Goal: Navigation & Orientation: Find specific page/section

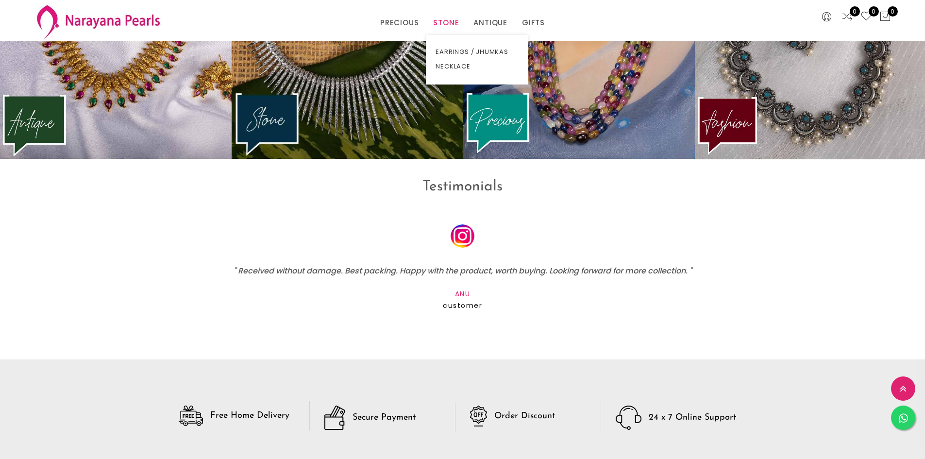
scroll to position [1593, 0]
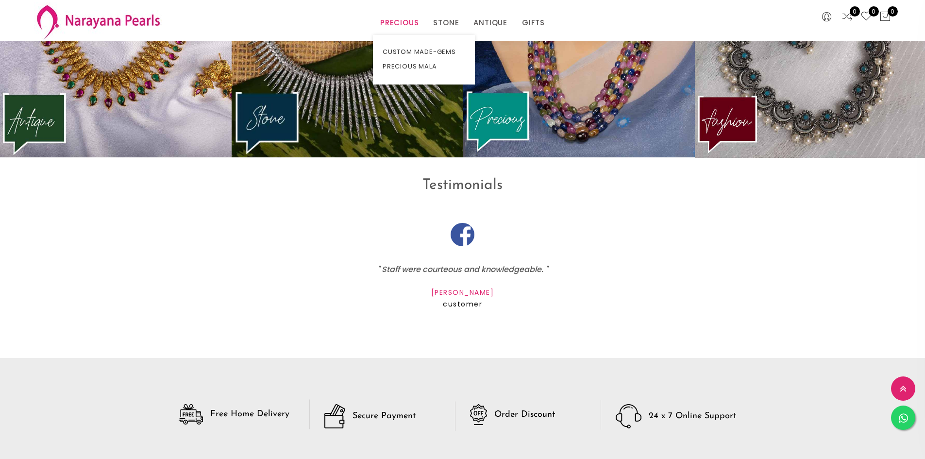
click at [404, 25] on link "PRECIOUS" at bounding box center [399, 23] width 38 height 15
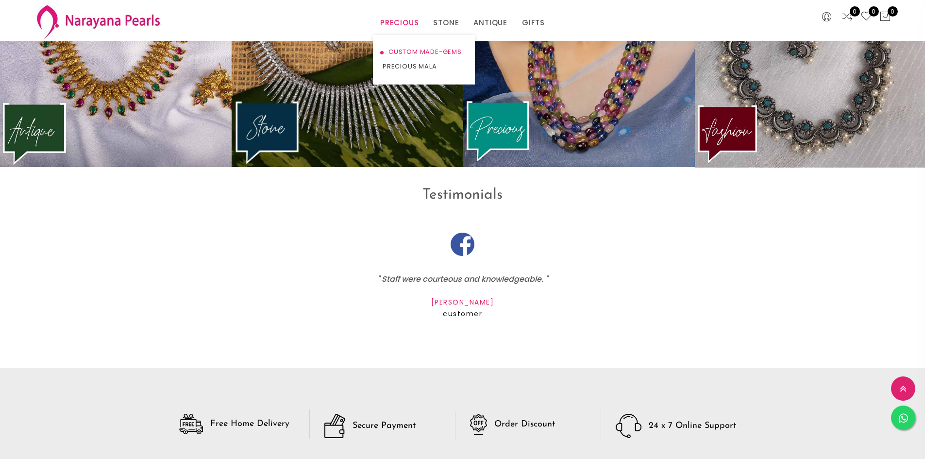
scroll to position [1603, 0]
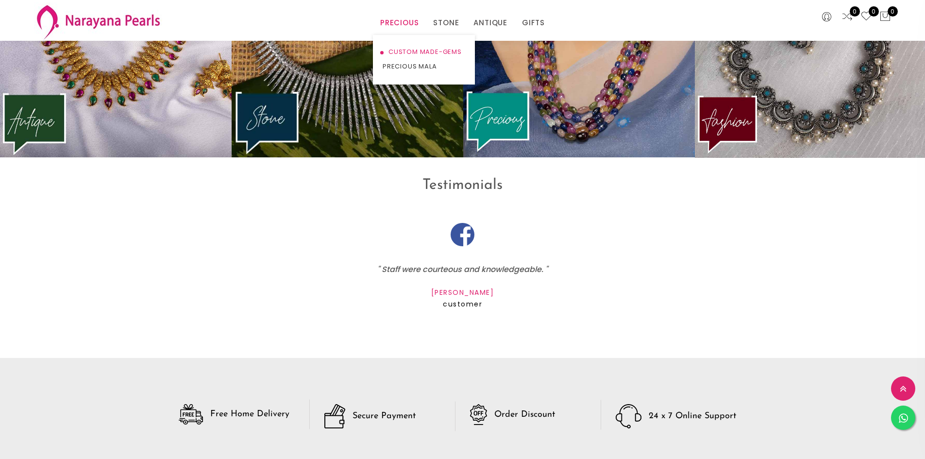
click at [402, 54] on link "CUSTOM MADE-GEMS" at bounding box center [423, 52] width 83 height 15
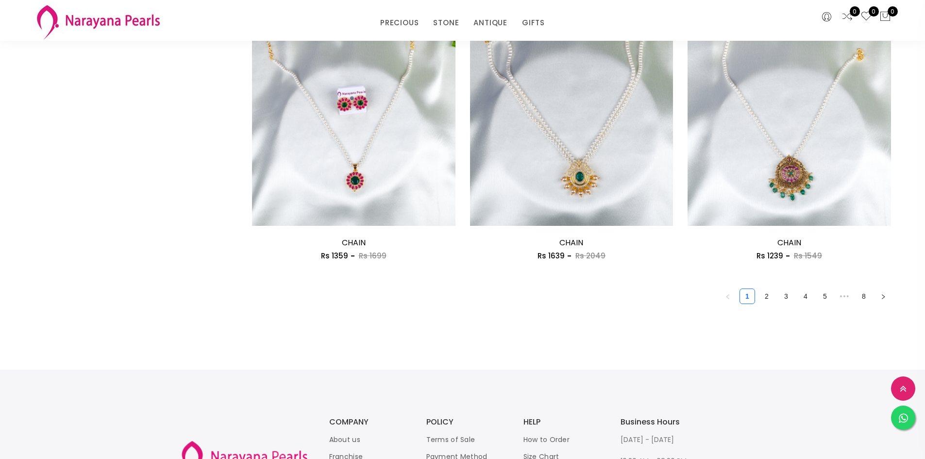
scroll to position [1561, 0]
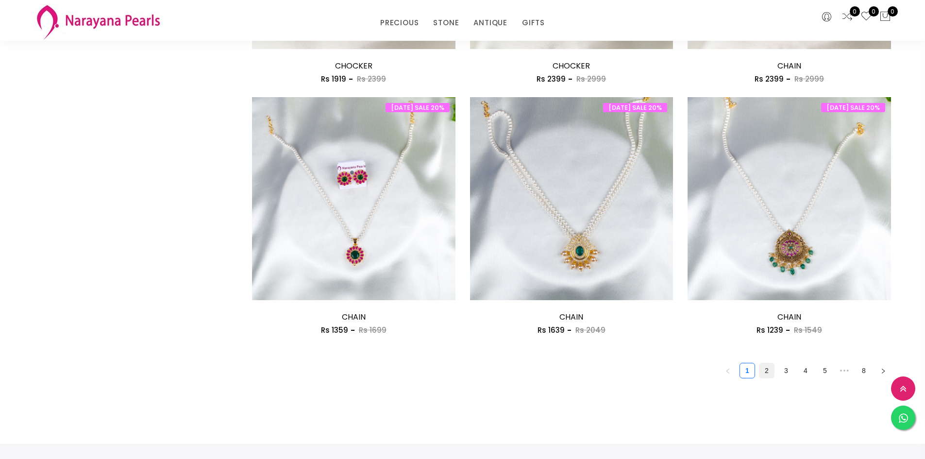
click at [761, 365] on link "2" at bounding box center [766, 370] width 15 height 15
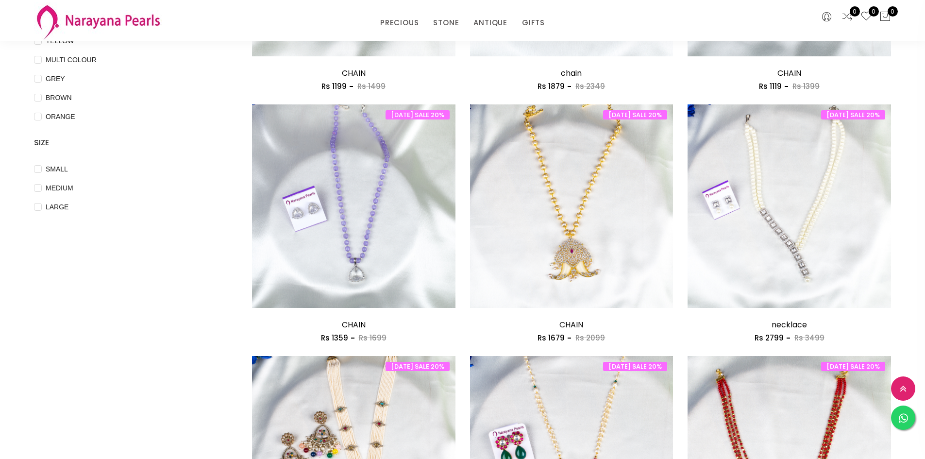
scroll to position [291, 0]
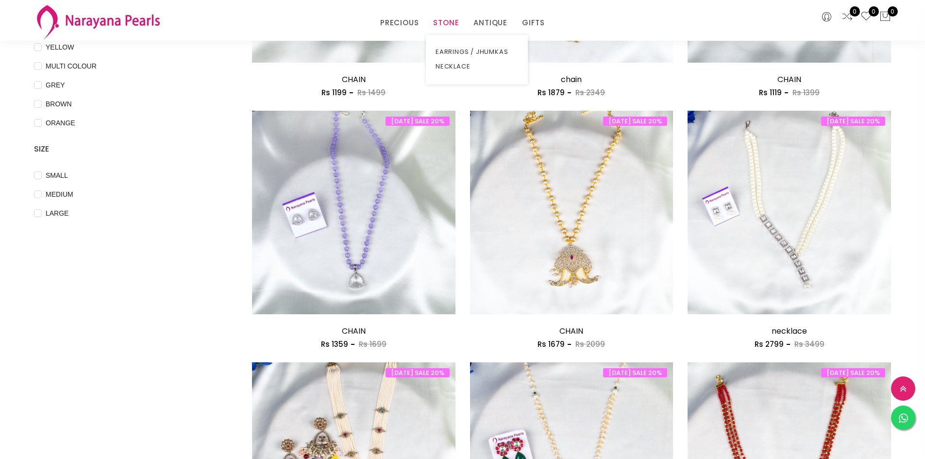
click at [443, 23] on link "STONE" at bounding box center [446, 23] width 26 height 15
click at [451, 50] on link "EARRINGS / JHUMKAS" at bounding box center [476, 52] width 83 height 15
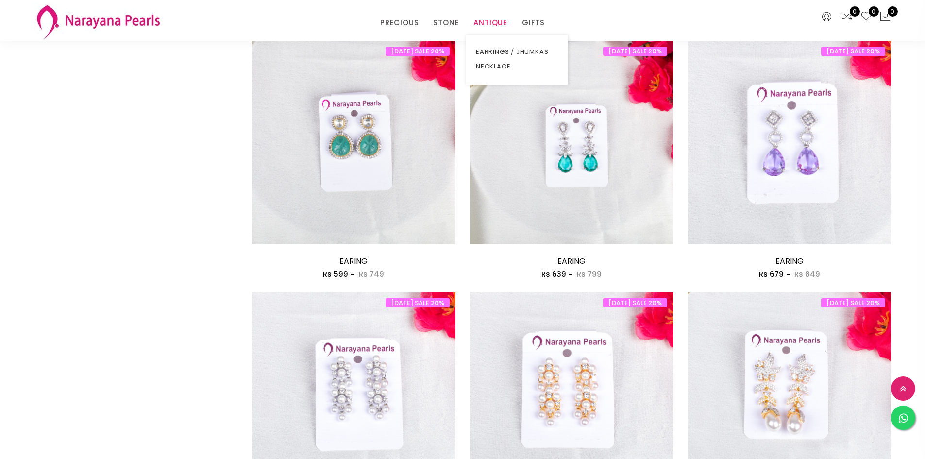
scroll to position [1068, 0]
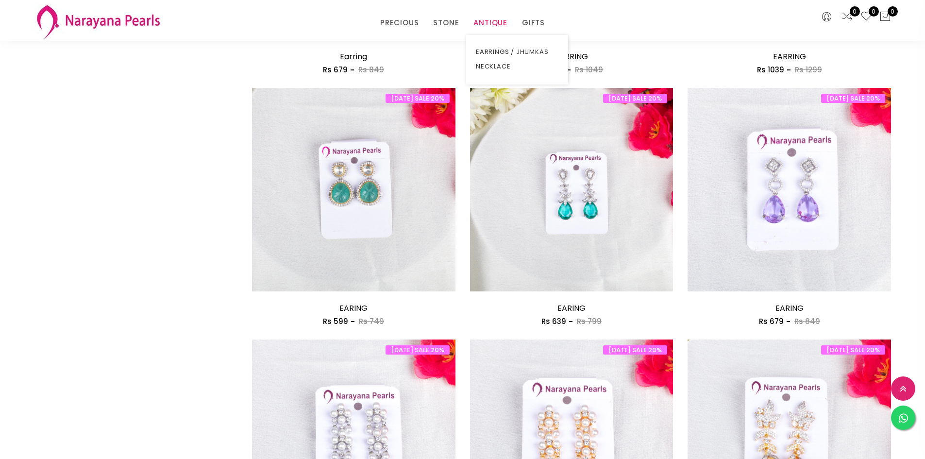
click at [486, 24] on link "ANTIQUE" at bounding box center [490, 23] width 34 height 15
click at [493, 53] on link "EARRINGS / JHUMKAS" at bounding box center [517, 52] width 83 height 15
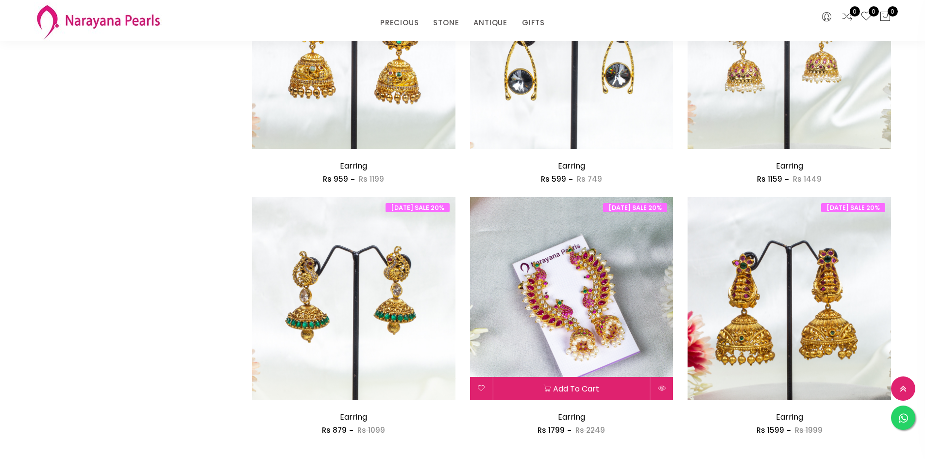
scroll to position [1602, 0]
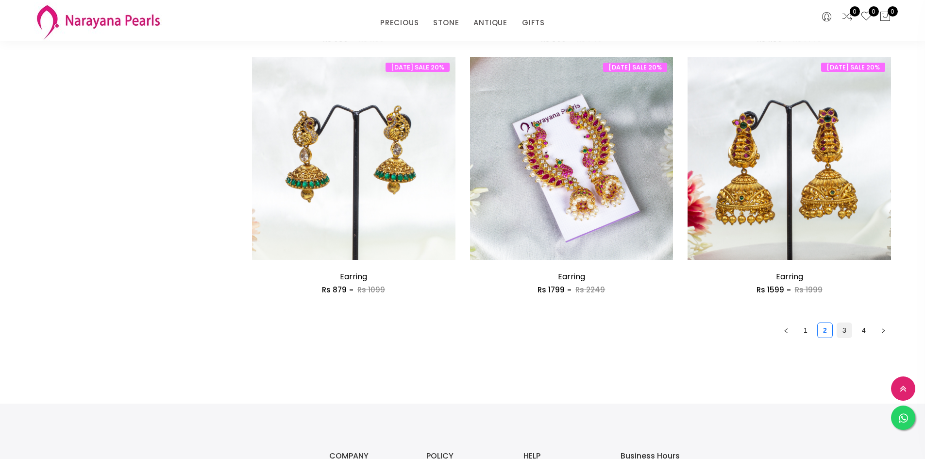
click at [846, 333] on link "3" at bounding box center [844, 330] width 15 height 15
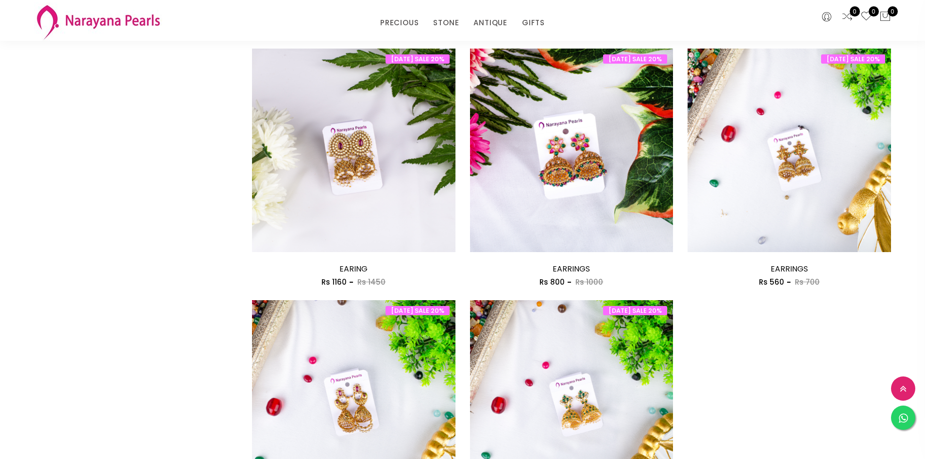
scroll to position [1602, 0]
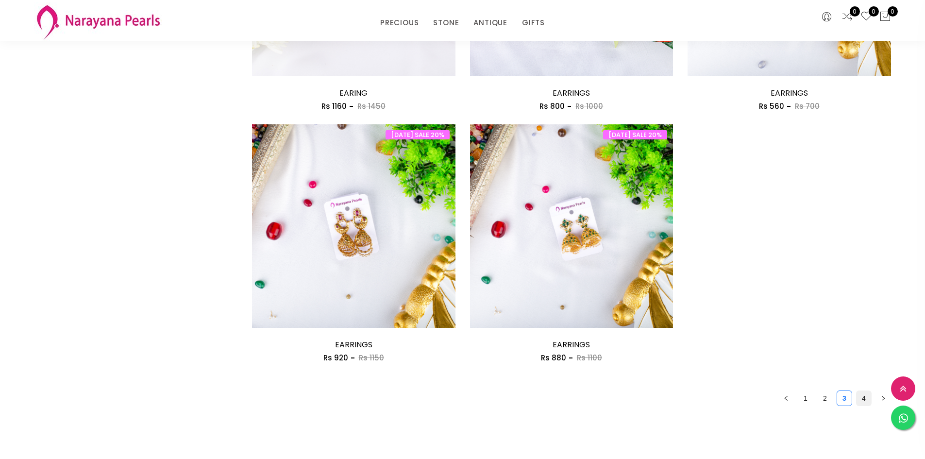
click at [861, 399] on link "4" at bounding box center [863, 398] width 15 height 15
